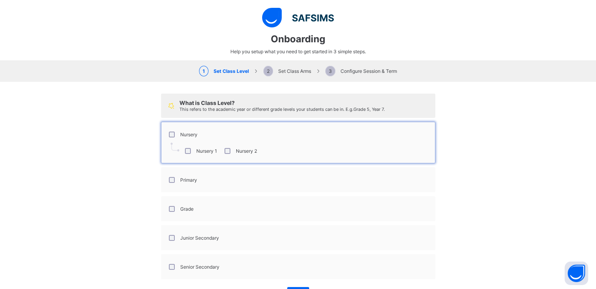
select select "**"
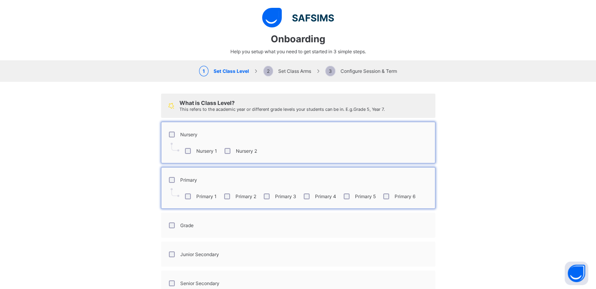
click at [169, 229] on div "Grade" at bounding box center [180, 225] width 30 height 16
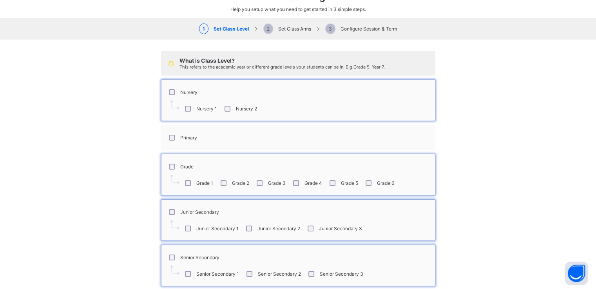
scroll to position [79, 0]
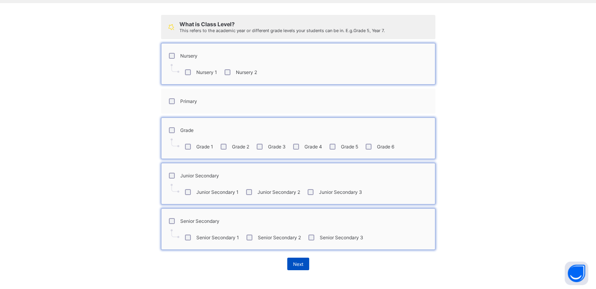
click at [294, 264] on span "Next" at bounding box center [298, 264] width 10 height 6
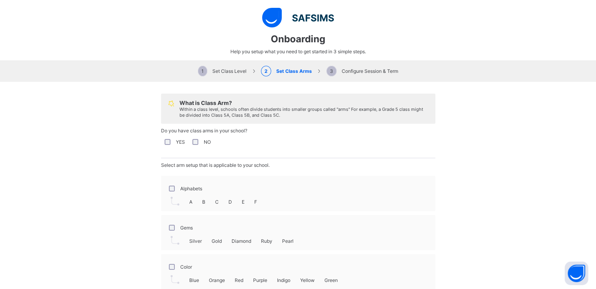
scroll to position [40, 0]
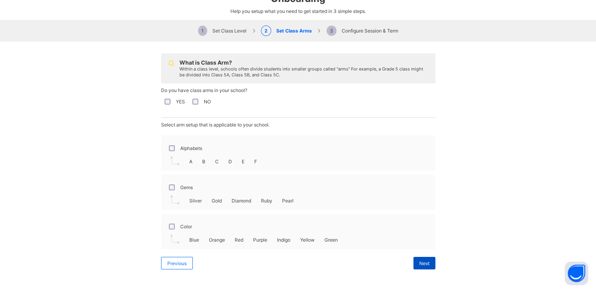
click at [421, 262] on span "Next" at bounding box center [424, 263] width 10 height 6
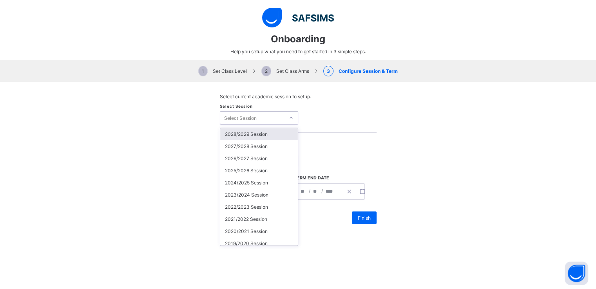
click at [269, 118] on div "Select Session" at bounding box center [252, 117] width 64 height 11
click at [237, 172] on div "2025/2026 Session" at bounding box center [259, 170] width 78 height 12
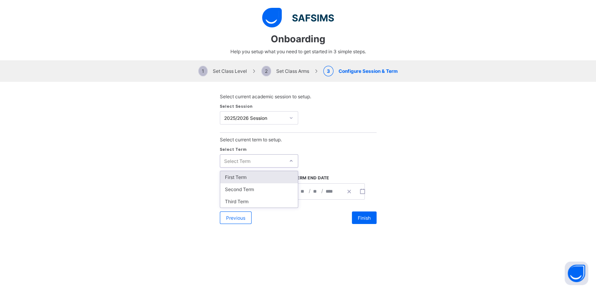
click at [289, 162] on icon at bounding box center [291, 161] width 5 height 8
click at [233, 176] on div "First Term" at bounding box center [259, 177] width 78 height 12
click at [246, 188] on span "/" at bounding box center [247, 191] width 3 height 7
click at [262, 192] on div "**********" at bounding box center [244, 192] width 48 height 16
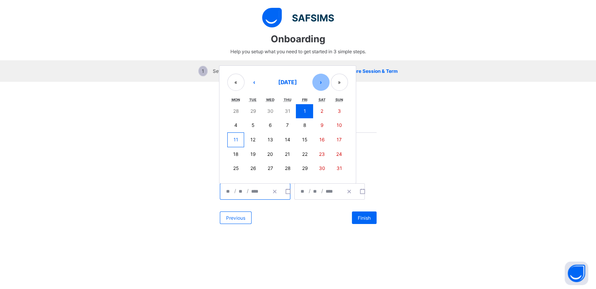
click at [318, 86] on button "›" at bounding box center [320, 82] width 17 height 17
click at [235, 140] on button "15" at bounding box center [235, 140] width 17 height 14
type input "**********"
type input "*"
type input "**"
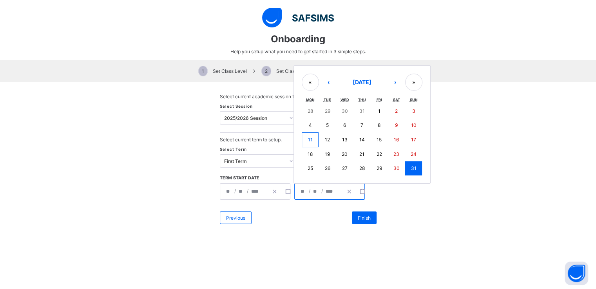
click at [313, 190] on input "**" at bounding box center [316, 192] width 6 height 16
click at [391, 82] on button "›" at bounding box center [395, 82] width 17 height 17
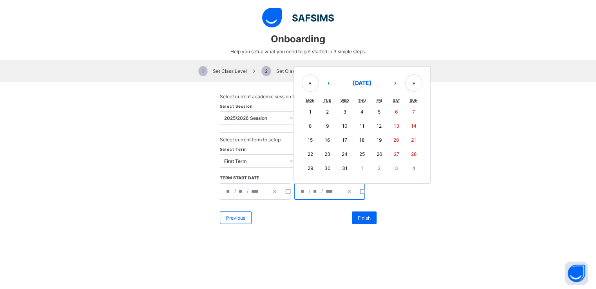
click at [376, 123] on abbr "12" at bounding box center [378, 126] width 5 height 6
type input "**********"
type input "**"
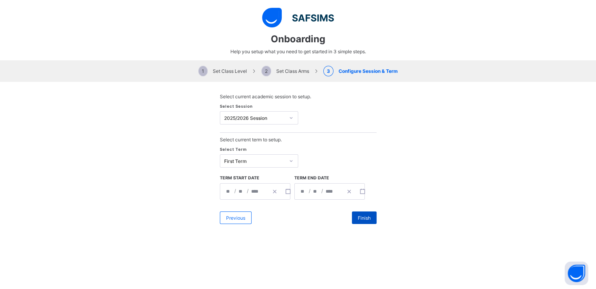
click at [358, 218] on span "Finish" at bounding box center [364, 218] width 13 height 6
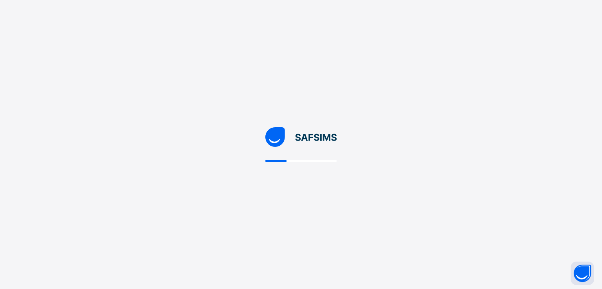
select select "**"
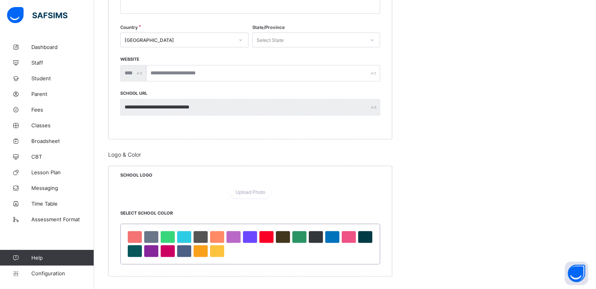
scroll to position [258, 0]
click at [357, 185] on div at bounding box center [250, 185] width 260 height 0
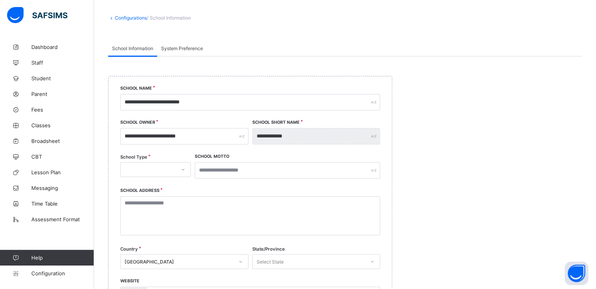
scroll to position [38, 0]
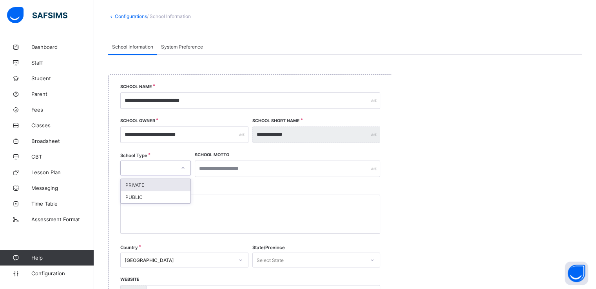
click at [184, 170] on icon at bounding box center [183, 168] width 5 height 8
click at [152, 185] on div "PRIVATE" at bounding box center [156, 185] width 70 height 12
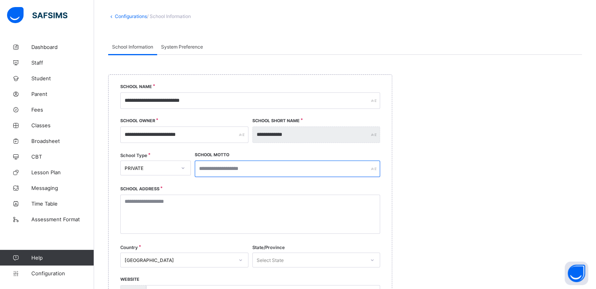
click at [244, 168] on input "text" at bounding box center [287, 169] width 185 height 16
paste input "**********"
type input "**********"
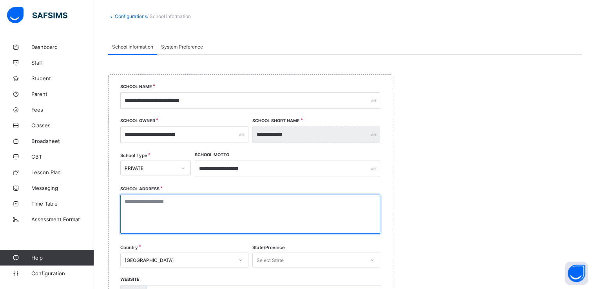
click at [204, 204] on textarea at bounding box center [250, 214] width 260 height 39
paste textarea "**********"
type textarea "**********"
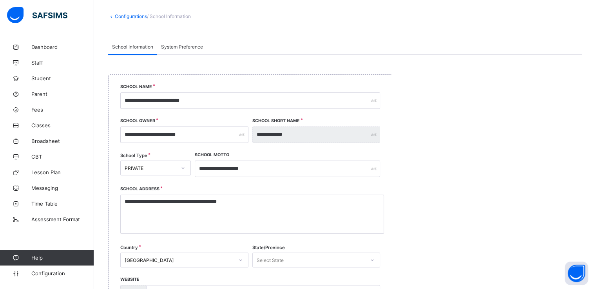
click at [385, 185] on div "**********" at bounding box center [250, 216] width 284 height 285
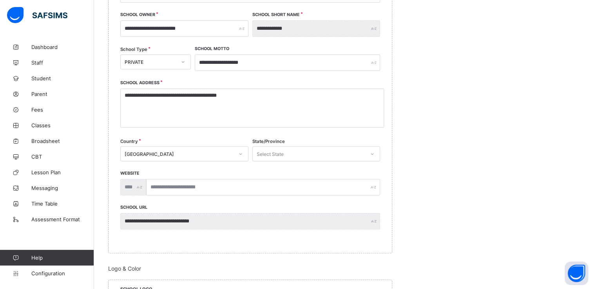
scroll to position [147, 0]
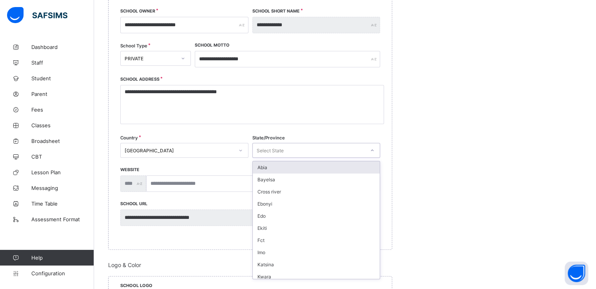
click at [305, 152] on div "Select State" at bounding box center [309, 150] width 112 height 11
click at [236, 167] on div "Country Nigeria" at bounding box center [184, 153] width 128 height 33
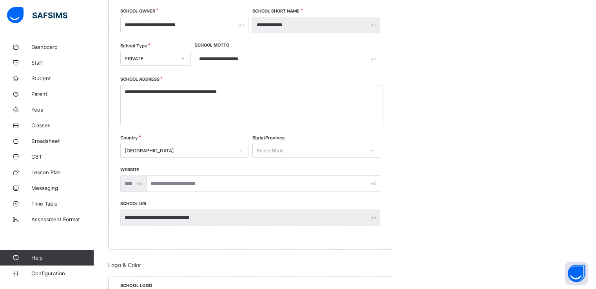
click at [374, 150] on icon at bounding box center [372, 151] width 3 height 2
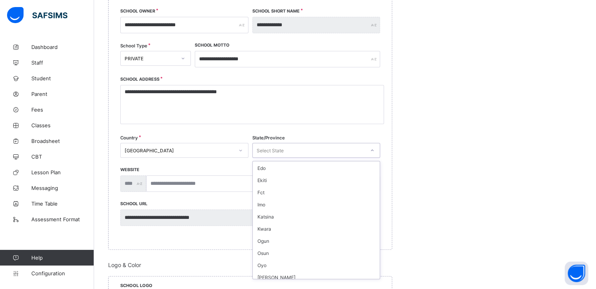
scroll to position [0, 0]
click at [258, 166] on div "Abia" at bounding box center [316, 167] width 127 height 12
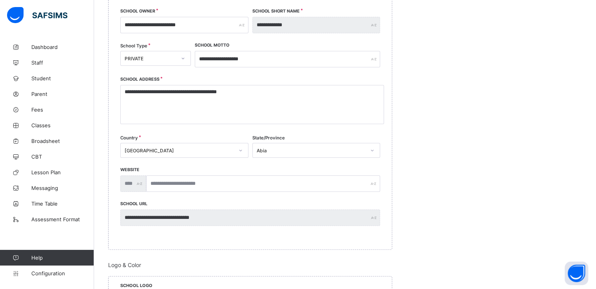
click at [361, 134] on div "**********" at bounding box center [250, 108] width 260 height 58
click at [301, 150] on div "Abia" at bounding box center [311, 151] width 109 height 6
type input "***"
click at [279, 168] on div "Adamawa" at bounding box center [316, 167] width 127 height 12
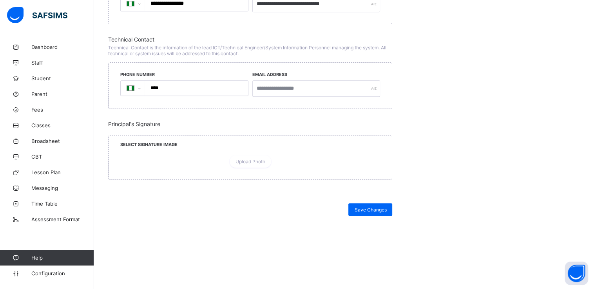
scroll to position [719, 0]
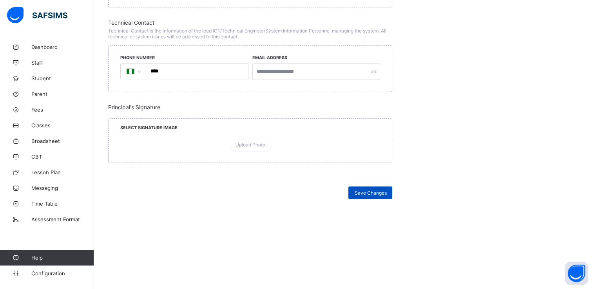
click at [363, 196] on div "Save Changes" at bounding box center [370, 192] width 44 height 13
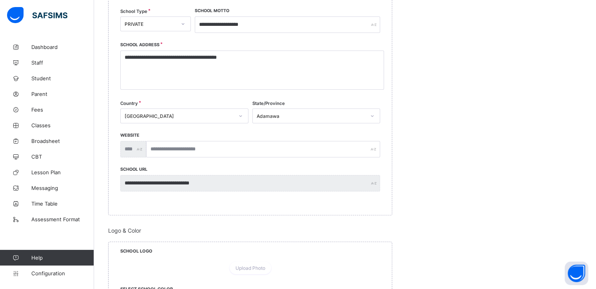
scroll to position [0, 0]
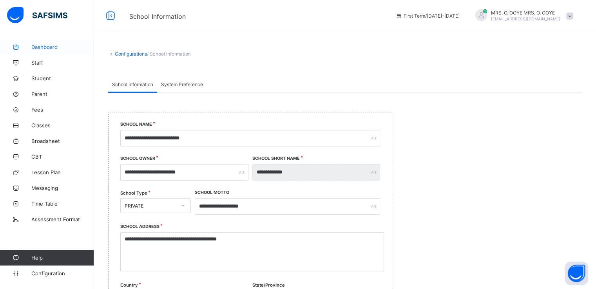
click at [42, 49] on span "Dashboard" at bounding box center [62, 47] width 63 height 6
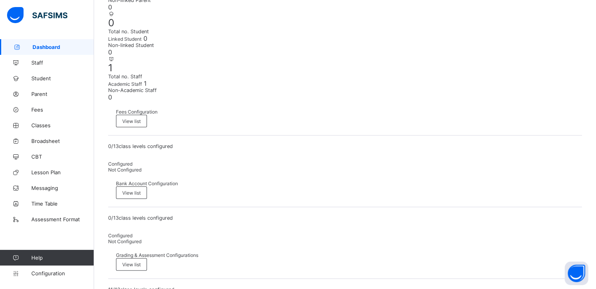
scroll to position [178, 0]
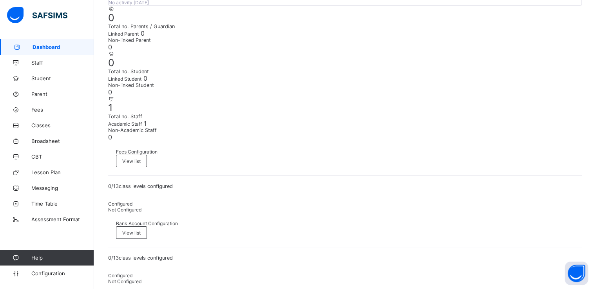
scroll to position [0, 0]
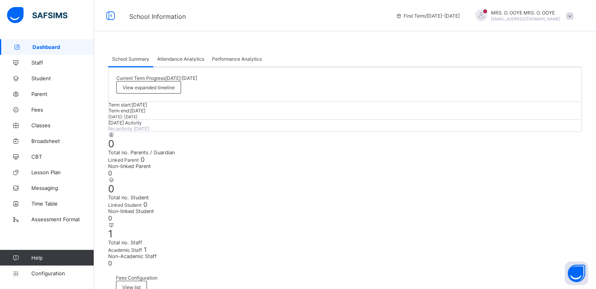
click at [174, 60] on span "Attendance Analytics" at bounding box center [180, 59] width 47 height 6
click at [235, 60] on span "Performance Analytics" at bounding box center [237, 59] width 50 height 6
click at [40, 66] on link "Staff" at bounding box center [47, 63] width 94 height 16
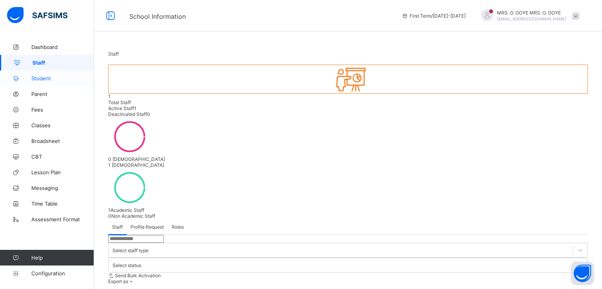
click at [45, 80] on span "Student" at bounding box center [62, 78] width 63 height 6
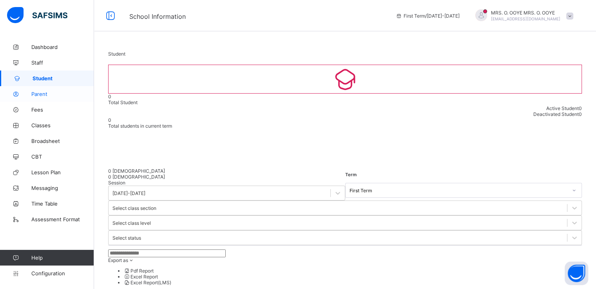
click at [41, 94] on span "Parent" at bounding box center [62, 94] width 63 height 6
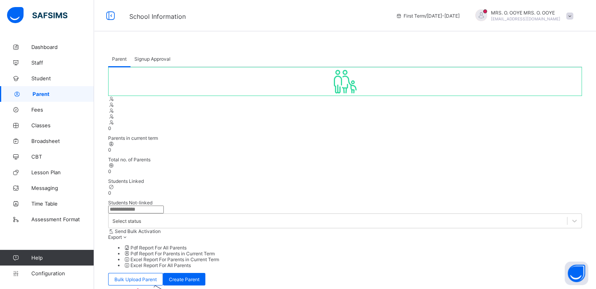
click at [153, 58] on span "Signup Approval" at bounding box center [152, 59] width 36 height 6
click at [50, 273] on span "Configuration" at bounding box center [62, 273] width 62 height 6
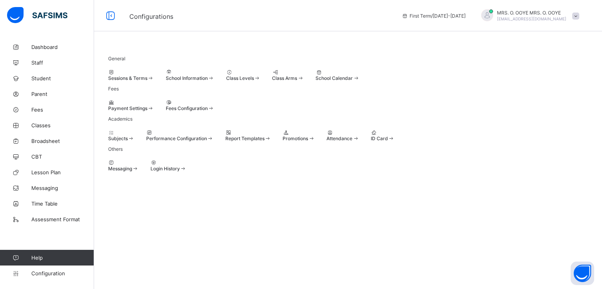
click at [133, 81] on span "Sessions & Terms" at bounding box center [127, 78] width 39 height 6
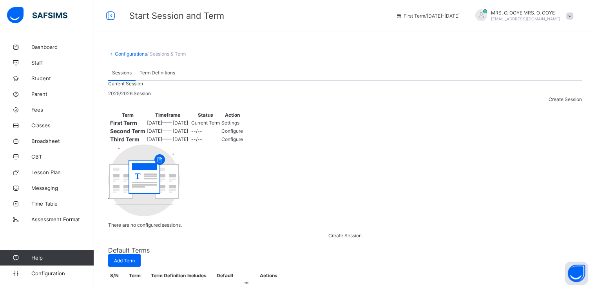
click at [239, 126] on span "Settings" at bounding box center [230, 123] width 18 height 6
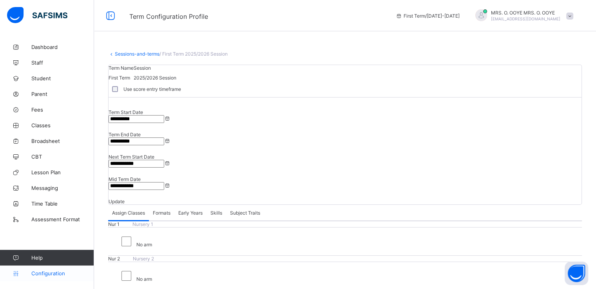
click at [49, 274] on span "Configuration" at bounding box center [62, 273] width 62 height 6
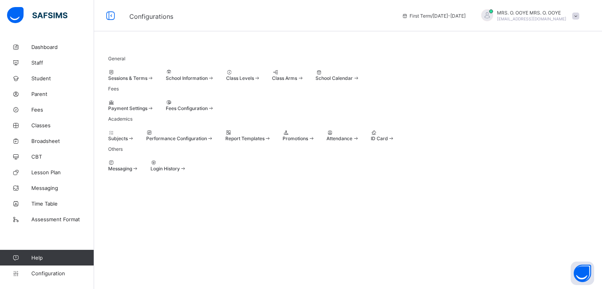
click at [254, 81] on span "Class Levels" at bounding box center [240, 78] width 28 height 6
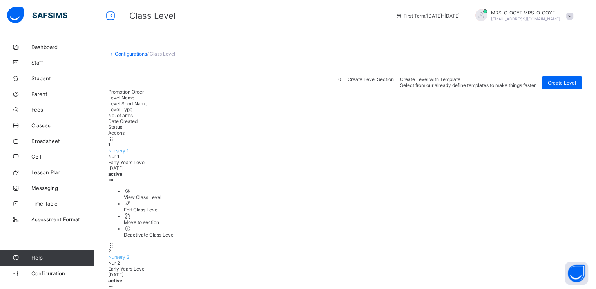
click at [123, 53] on link "Configurations" at bounding box center [131, 54] width 32 height 6
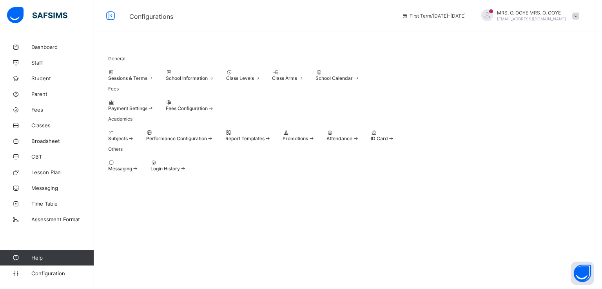
click at [297, 81] on span "Class Arms" at bounding box center [284, 78] width 25 height 6
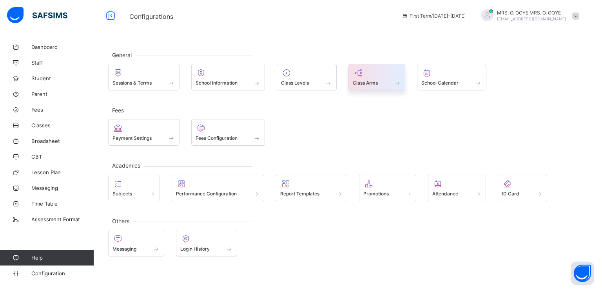
click at [369, 85] on span "Class Arms" at bounding box center [364, 83] width 25 height 6
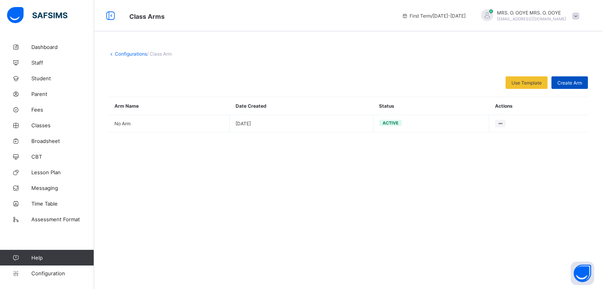
click at [564, 83] on span "Create Arm" at bounding box center [569, 83] width 25 height 6
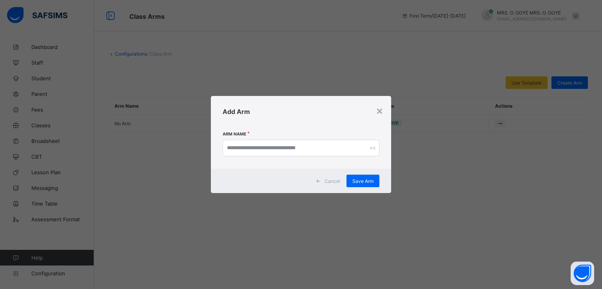
click at [282, 157] on div "Arm Name" at bounding box center [300, 148] width 157 height 34
click at [278, 150] on input "text" at bounding box center [300, 148] width 157 height 16
type input "***"
click at [360, 180] on span "Save Arm" at bounding box center [362, 181] width 21 height 6
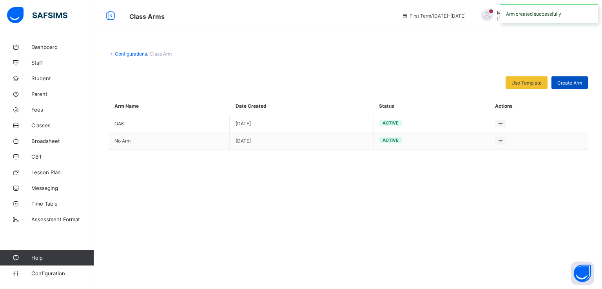
click at [565, 84] on span "Create Arm" at bounding box center [569, 83] width 25 height 6
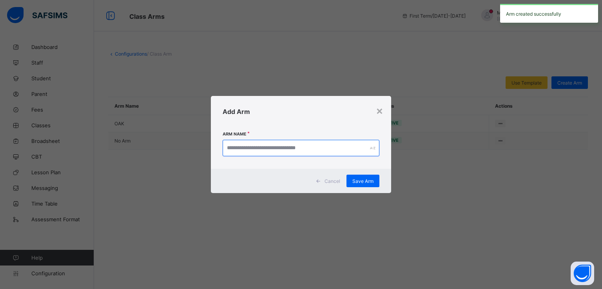
click at [301, 148] on input "text" at bounding box center [300, 148] width 157 height 16
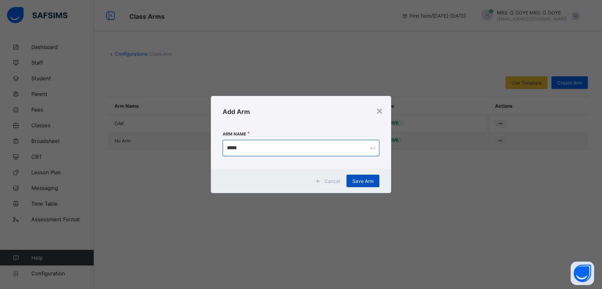
type input "*****"
click at [360, 181] on span "Save Arm" at bounding box center [362, 181] width 21 height 6
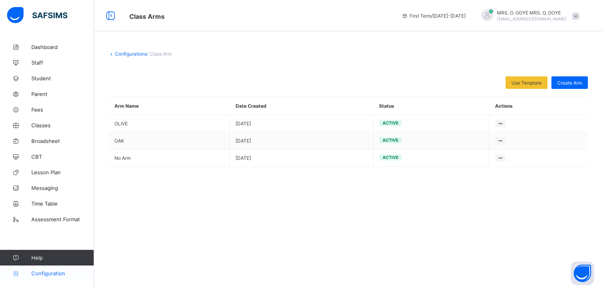
click at [43, 271] on span "Configuration" at bounding box center [62, 273] width 62 height 6
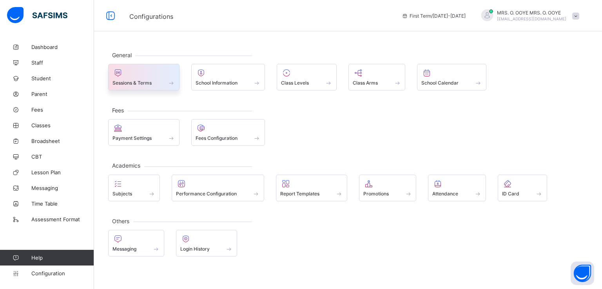
click at [141, 75] on div at bounding box center [143, 72] width 63 height 9
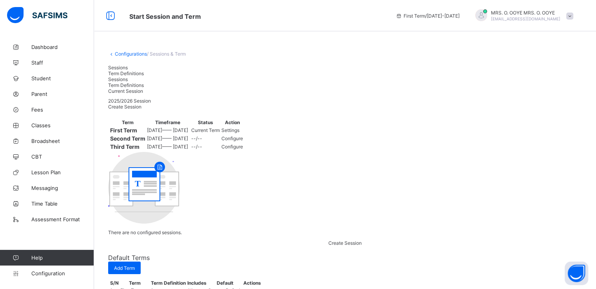
click at [239, 133] on span "Settings" at bounding box center [230, 130] width 18 height 6
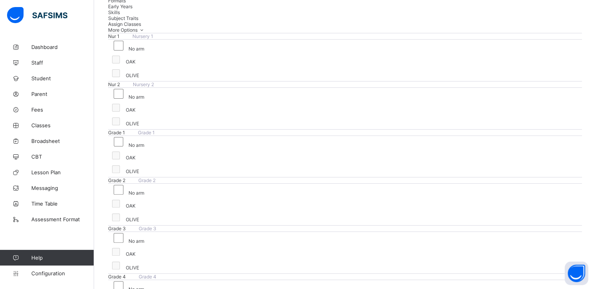
scroll to position [216, 0]
click at [208, 161] on div "OLIVE" at bounding box center [345, 167] width 470 height 12
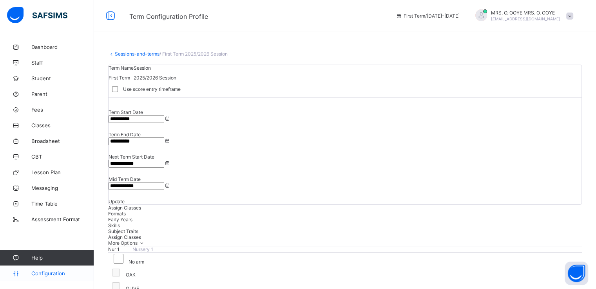
click at [50, 271] on span "Configuration" at bounding box center [62, 273] width 62 height 6
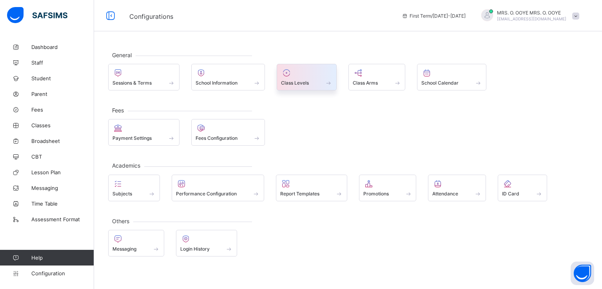
click at [309, 78] on span at bounding box center [306, 79] width 51 height 2
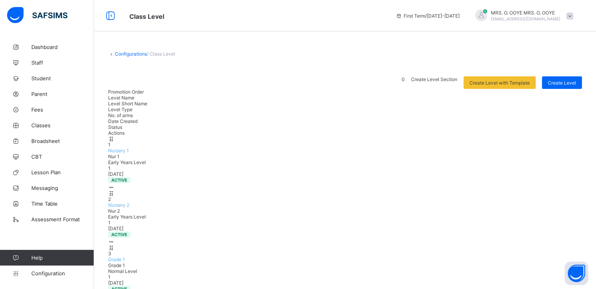
click at [434, 81] on span "Create Level Section" at bounding box center [434, 79] width 46 height 6
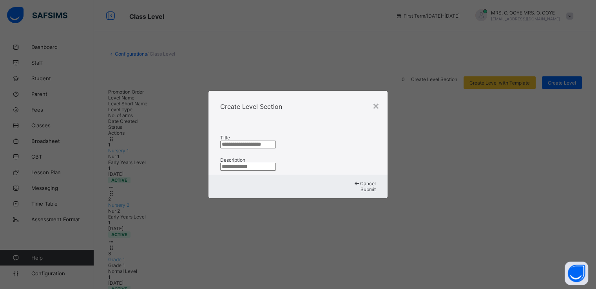
click at [360, 186] on span "Cancel" at bounding box center [368, 184] width 16 height 6
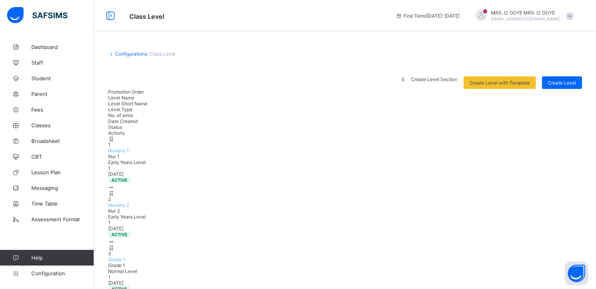
click at [130, 55] on link "Configurations" at bounding box center [131, 54] width 32 height 6
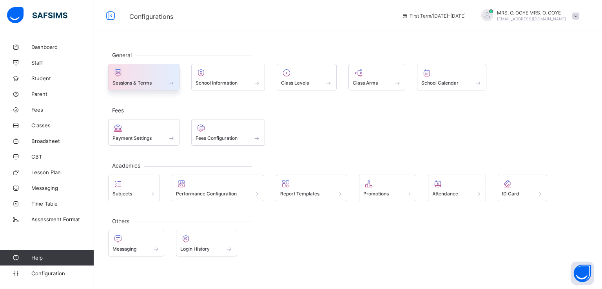
click at [148, 90] on div "Sessions & Terms" at bounding box center [143, 77] width 71 height 27
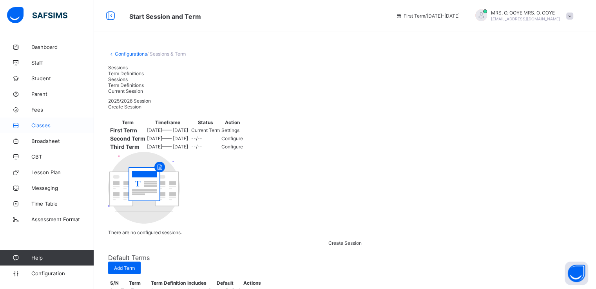
click at [41, 124] on span "Classes" at bounding box center [62, 125] width 63 height 6
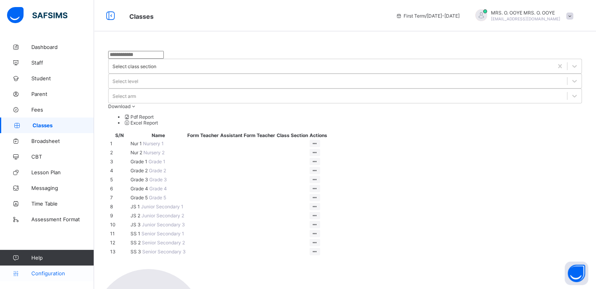
click at [43, 273] on span "Configuration" at bounding box center [62, 273] width 62 height 6
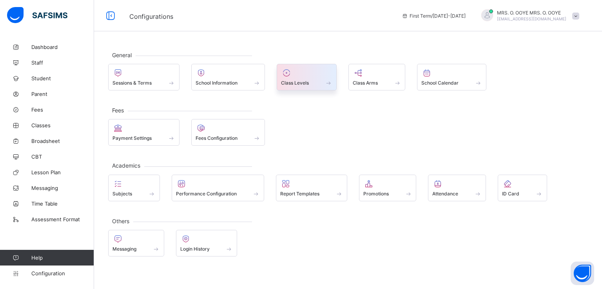
click at [300, 83] on span "Class Levels" at bounding box center [295, 83] width 28 height 6
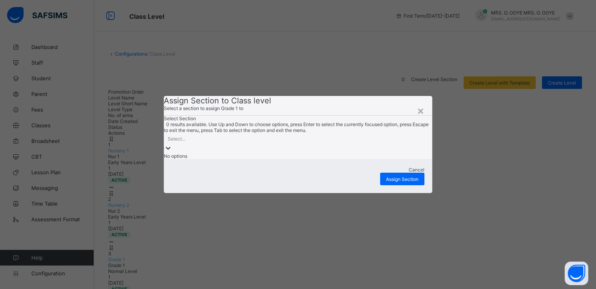
click at [315, 144] on div "Select..." at bounding box center [298, 138] width 268 height 11
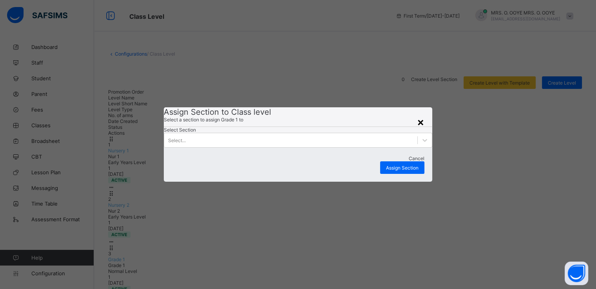
click at [419, 115] on div "×" at bounding box center [420, 121] width 7 height 13
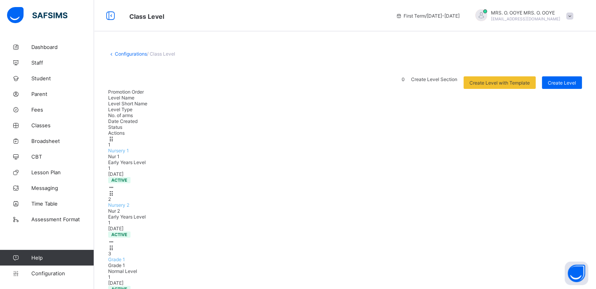
click at [125, 257] on span "Grade 1" at bounding box center [116, 260] width 17 height 6
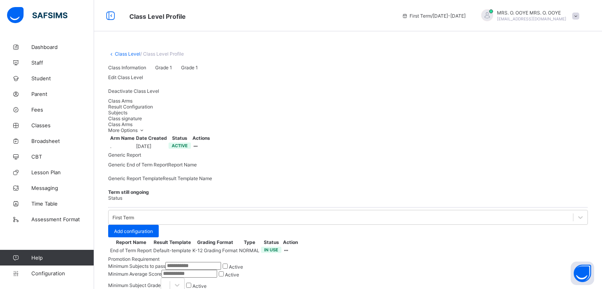
click at [166, 152] on div "Arm Name Date Created Status Actions . [DATE] Active View Details" at bounding box center [347, 142] width 479 height 19
click at [153, 110] on span "Result Configuration" at bounding box center [130, 107] width 45 height 6
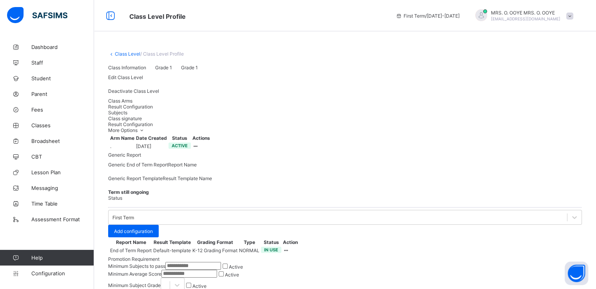
click at [127, 116] on span "Subjects" at bounding box center [117, 113] width 19 height 6
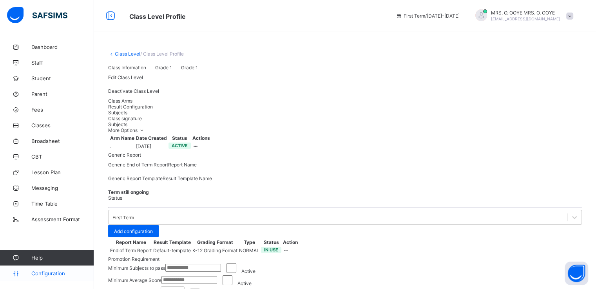
click at [46, 274] on span "Configuration" at bounding box center [62, 273] width 62 height 6
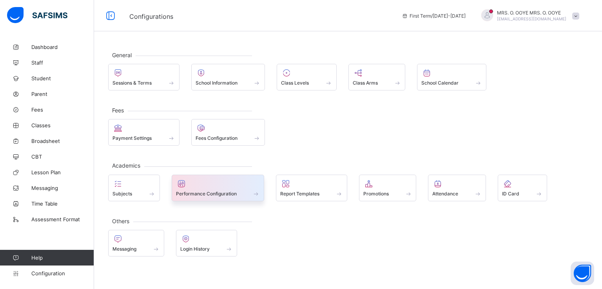
click at [208, 194] on span "Performance Configuration" at bounding box center [206, 194] width 61 height 6
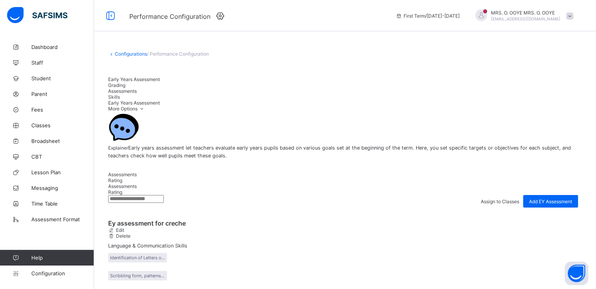
click at [125, 82] on span "Grading" at bounding box center [116, 85] width 17 height 6
click at [136, 82] on span "Early Years Assessment" at bounding box center [134, 79] width 52 height 6
click at [43, 277] on link "Configuration" at bounding box center [47, 274] width 94 height 16
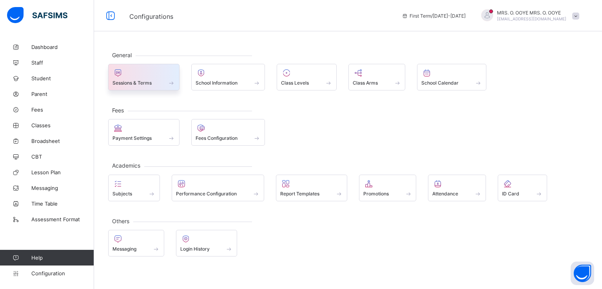
click at [129, 78] on span at bounding box center [143, 79] width 63 height 2
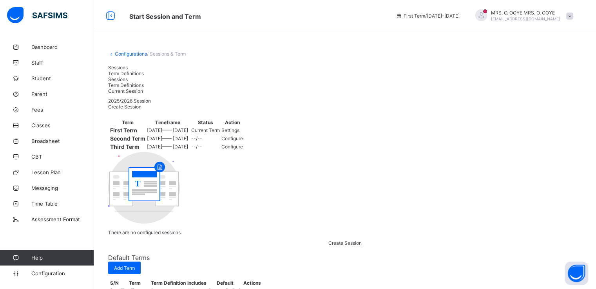
click at [239, 133] on span "Settings" at bounding box center [230, 130] width 18 height 6
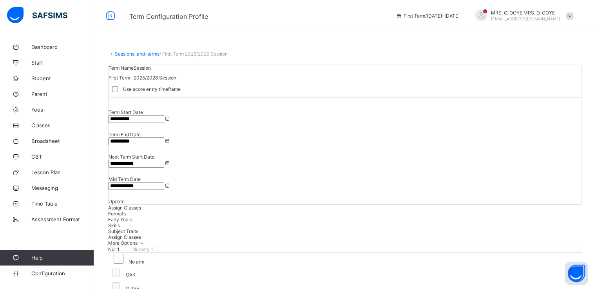
click at [126, 211] on span "Formats" at bounding box center [117, 214] width 18 height 6
click at [121, 205] on span "Assign Classes" at bounding box center [124, 208] width 33 height 6
click at [120, 222] on span "Skills" at bounding box center [114, 225] width 12 height 6
click at [243, 228] on div "Subject Traits" at bounding box center [345, 231] width 474 height 6
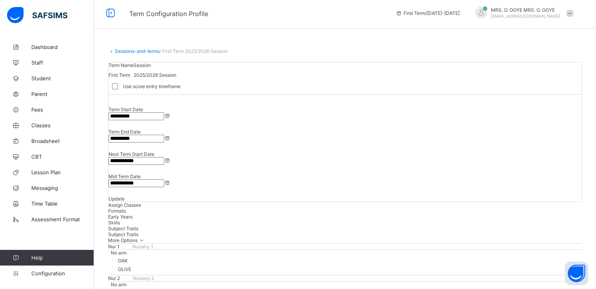
scroll to position [5, 0]
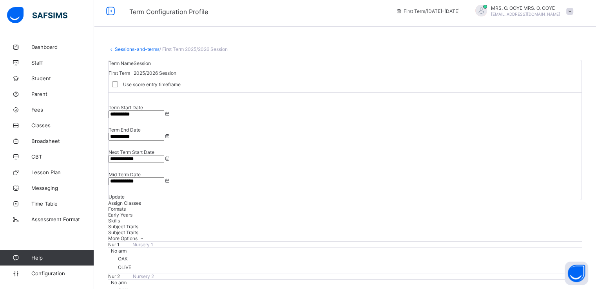
click at [125, 47] on link "Sessions-and-terms" at bounding box center [137, 49] width 45 height 6
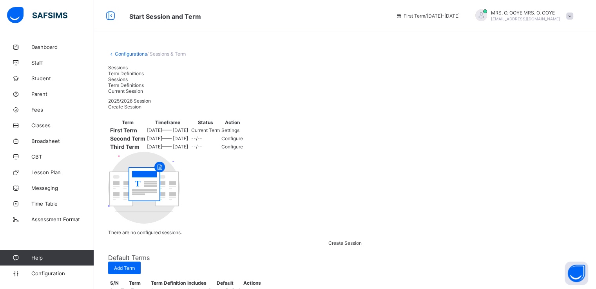
click at [239, 133] on span "Settings" at bounding box center [230, 130] width 18 height 6
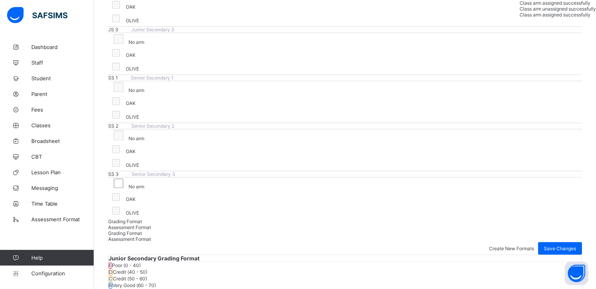
scroll to position [680, 0]
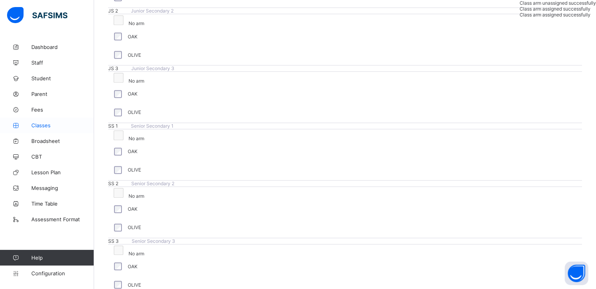
click at [38, 121] on link "Classes" at bounding box center [47, 125] width 94 height 16
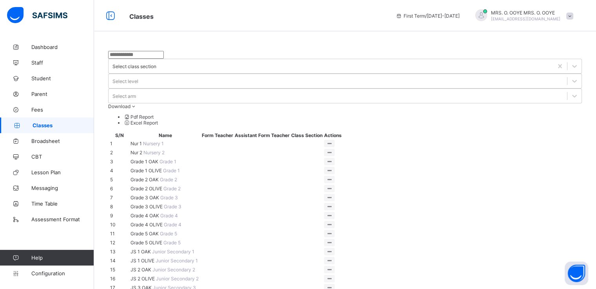
click at [143, 159] on span "Grade 1 OAK" at bounding box center [144, 162] width 29 height 6
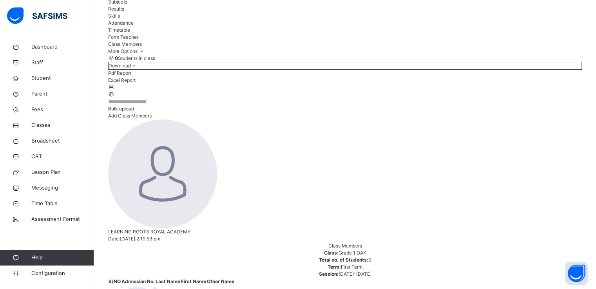
scroll to position [92, 0]
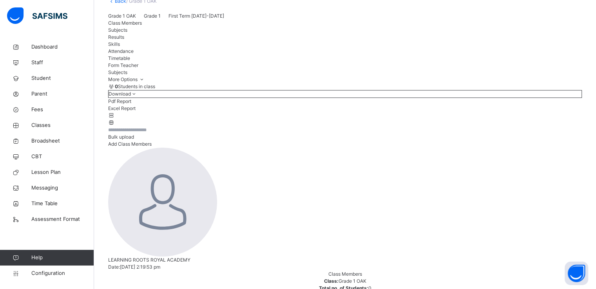
scroll to position [0, 0]
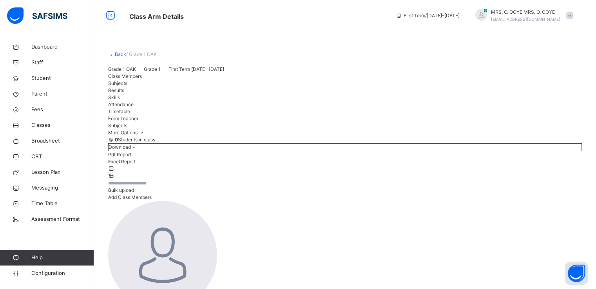
click at [117, 55] on link "Back" at bounding box center [120, 54] width 11 height 6
